Goal: Task Accomplishment & Management: Use online tool/utility

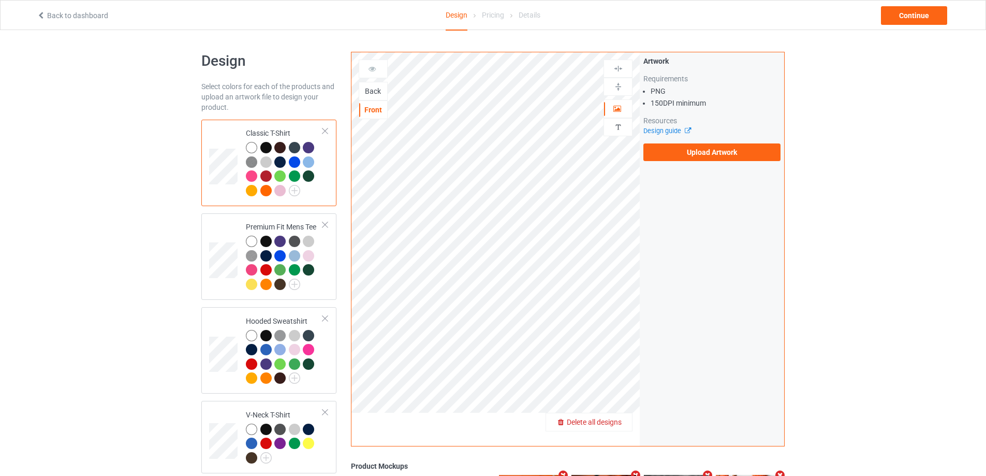
click at [612, 420] on span "Delete all designs" at bounding box center [594, 422] width 55 height 8
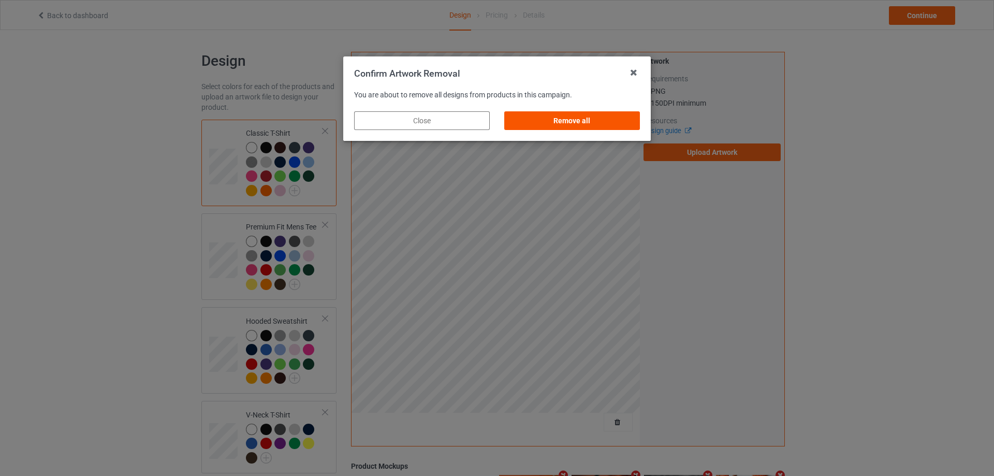
click at [553, 116] on div "Remove all" at bounding box center [572, 120] width 136 height 19
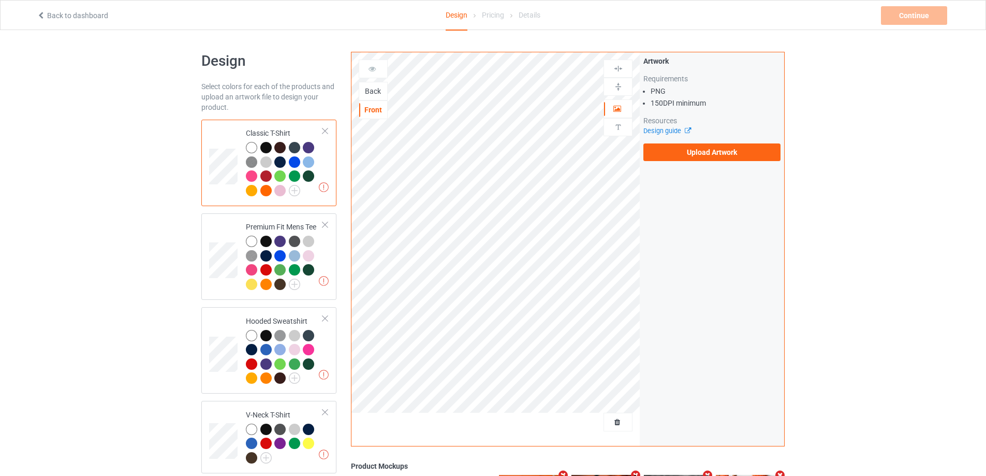
click at [371, 88] on div "Back" at bounding box center [373, 91] width 28 height 10
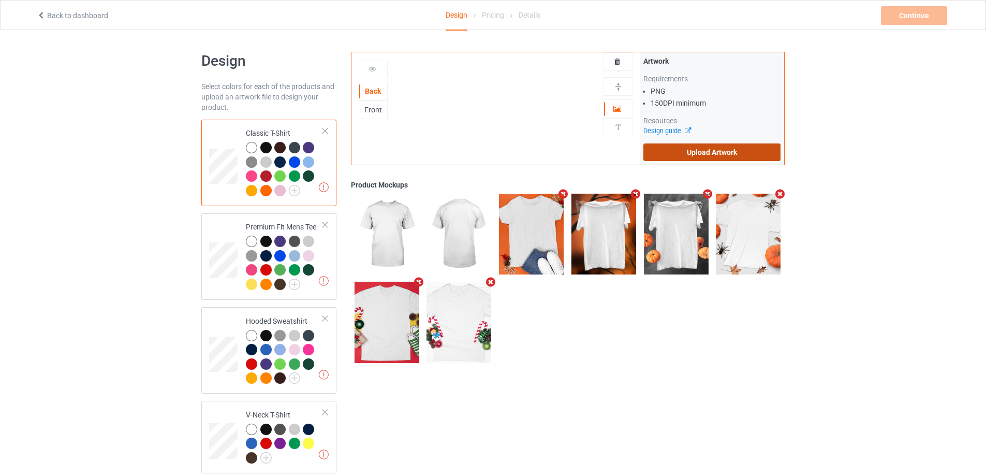
click at [685, 159] on label "Upload Artwork" at bounding box center [711, 152] width 137 height 18
click at [0, 0] on input "Upload Artwork" at bounding box center [0, 0] width 0 height 0
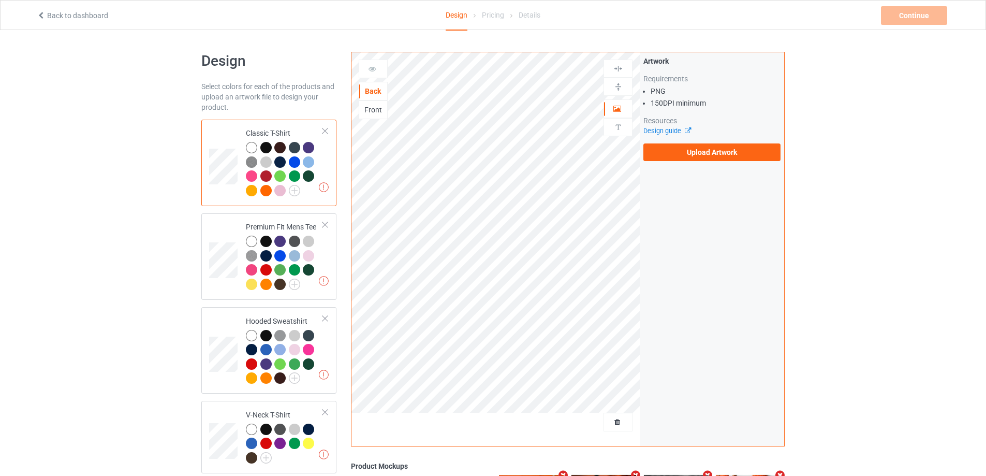
click at [174, 83] on div "Design Select colors for each of the products and upload an artwork file to des…" at bounding box center [493, 432] width 986 height 804
